Goal: Task Accomplishment & Management: Manage account settings

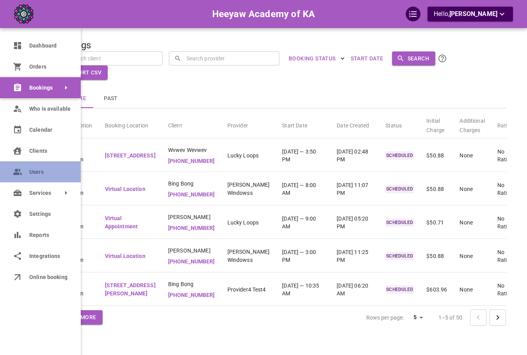
click at [28, 170] on link "Users" at bounding box center [40, 171] width 81 height 21
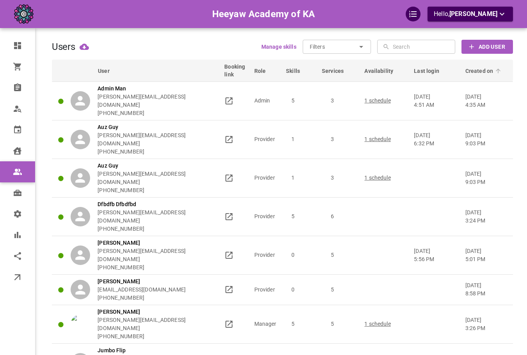
click at [475, 72] on span "Created on" at bounding box center [484, 71] width 38 height 8
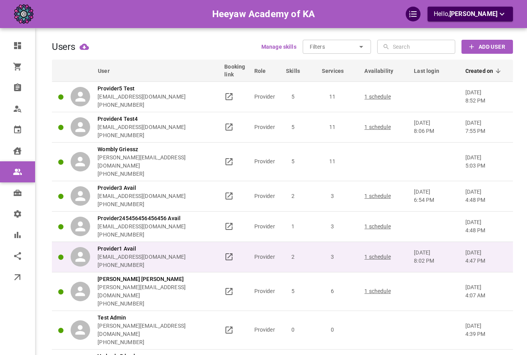
click at [440, 257] on p "8:02 pm" at bounding box center [436, 261] width 44 height 8
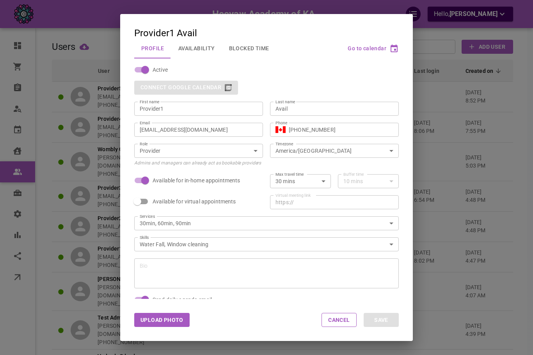
click at [215, 53] on button "Availability" at bounding box center [196, 48] width 51 height 20
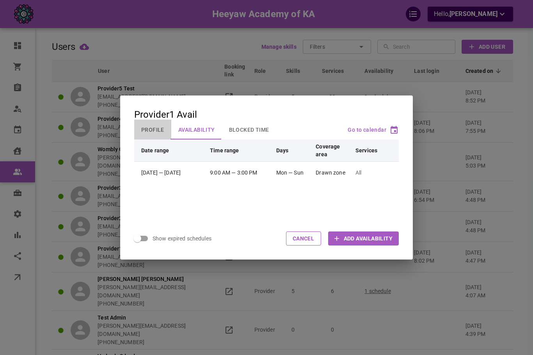
click at [159, 131] on button "Profile" at bounding box center [152, 130] width 37 height 20
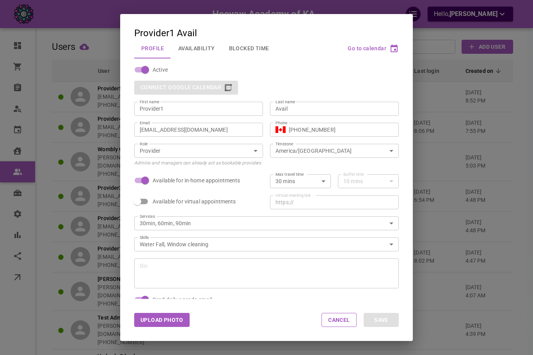
click at [192, 136] on div "omar+heeyawpa1@gomarketbox.com Email" at bounding box center [198, 130] width 129 height 14
click at [192, 131] on input "[EMAIL_ADDRESS][DOMAIN_NAME]" at bounding box center [199, 130] width 118 height 8
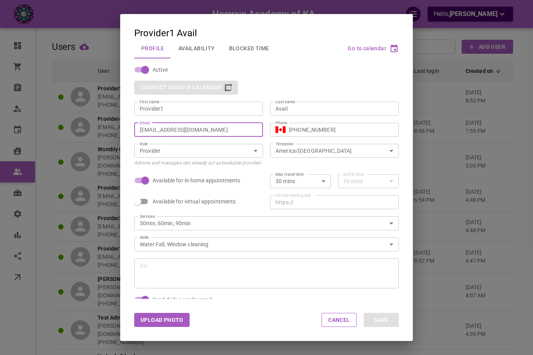
click at [192, 131] on input "[EMAIL_ADDRESS][DOMAIN_NAME]" at bounding box center [199, 130] width 118 height 8
click at [432, 102] on div "Provider1 Avail Profile Availability Blocked Time Go to calendar Active Connect…" at bounding box center [266, 177] width 533 height 355
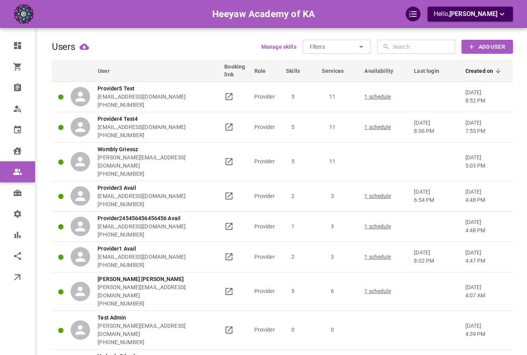
click at [453, 23] on div "Heeyaw Academy of KA Hello, Omar Tahir" at bounding box center [263, 14] width 527 height 28
click at [463, 12] on p "Hello, Omar Tahir" at bounding box center [470, 14] width 73 height 10
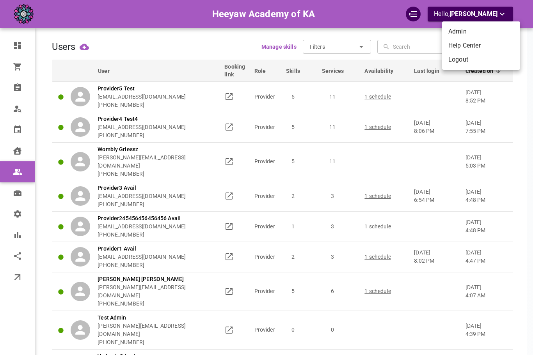
click at [456, 55] on li "Logout" at bounding box center [481, 60] width 78 height 14
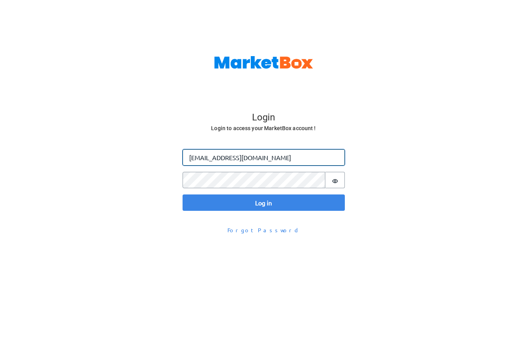
click at [228, 160] on input "[EMAIL_ADDRESS][DOMAIN_NAME]" at bounding box center [264, 157] width 162 height 16
paste input "+heeyawpa1"
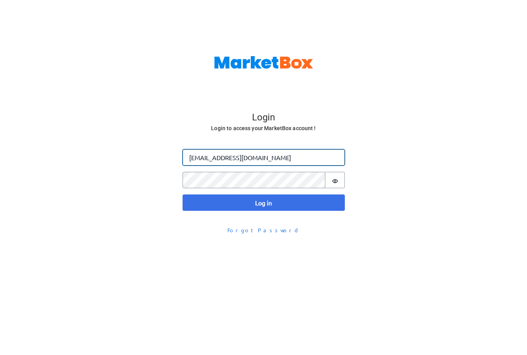
type input "[EMAIL_ADDRESS][DOMAIN_NAME]"
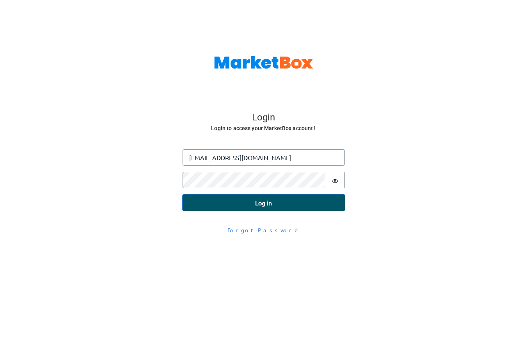
click at [211, 201] on button "Log in" at bounding box center [264, 203] width 162 height 16
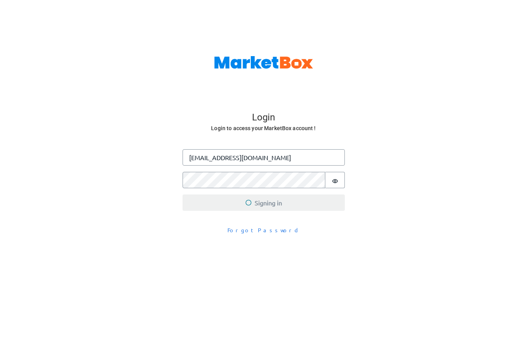
click at [465, 301] on div "Login Login to access your MarketBox account ! Log in Email [EMAIL_ADDRESS][DOM…" at bounding box center [263, 177] width 527 height 355
